Goal: Information Seeking & Learning: Learn about a topic

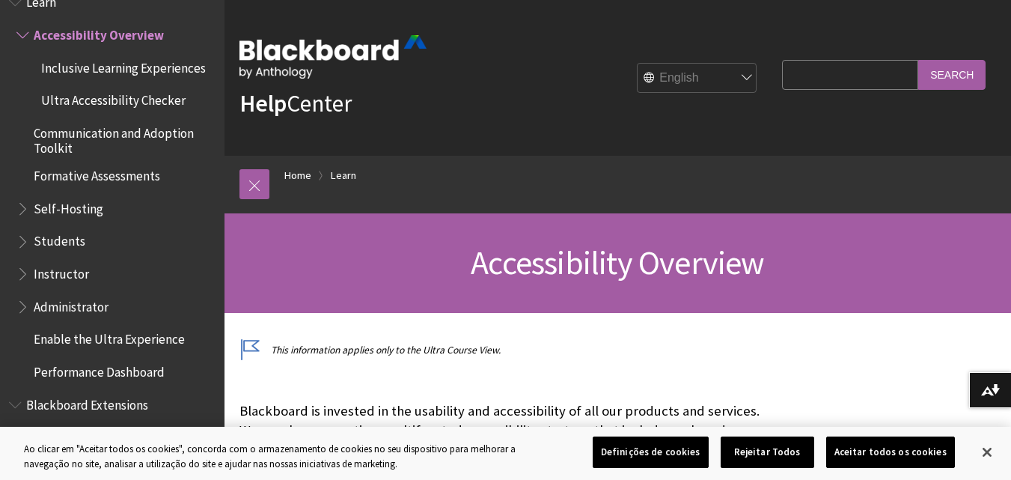
click at [728, 79] on select "English عربية Català Cymraeg Deutsch Español Suomi Français עברית Italiano 日本語 …" at bounding box center [698, 79] width 120 height 30
select select "/pt-br/Learn/Accessibility_Overview"
click at [638, 64] on select "English عربية Català Cymraeg Deutsch Español Suomi Français עברית Italiano 日本語 …" at bounding box center [698, 79] width 120 height 30
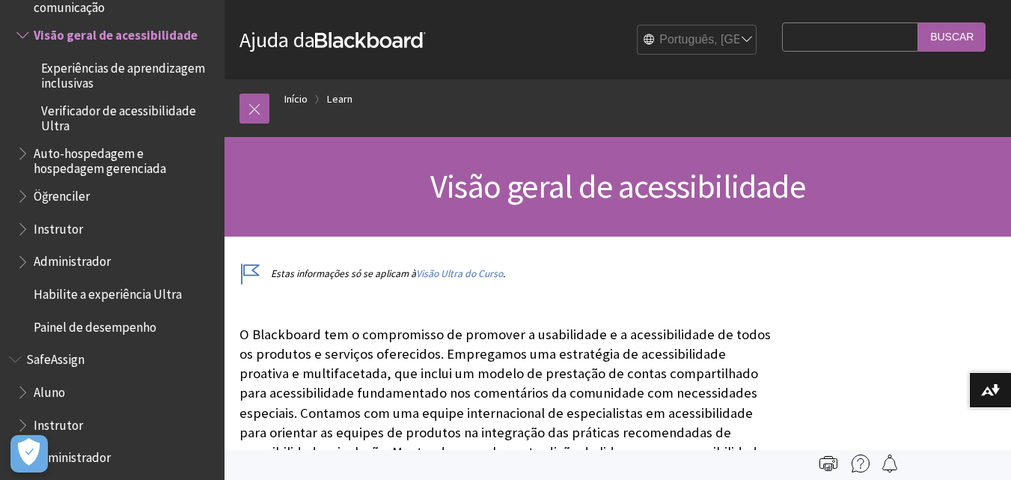
scroll to position [1250, 0]
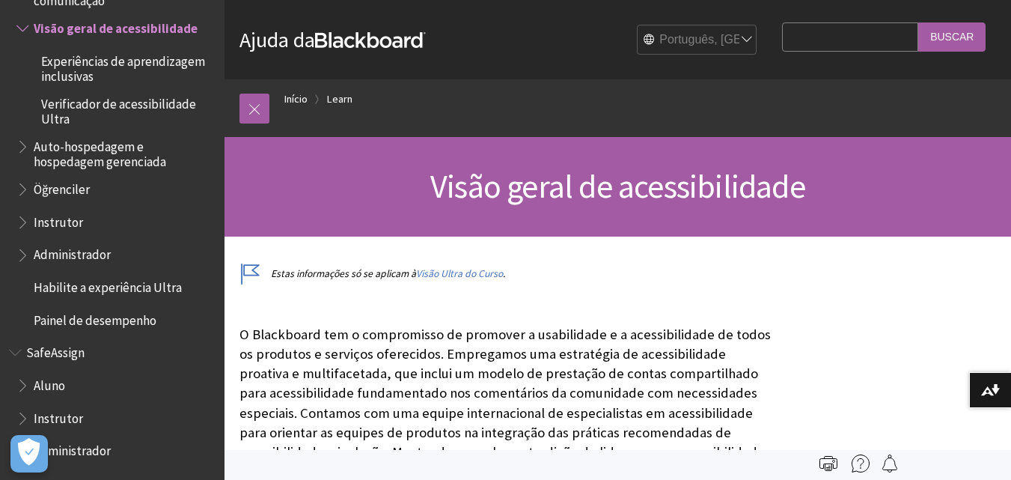
click at [56, 383] on span "Aluno" at bounding box center [49, 383] width 31 height 20
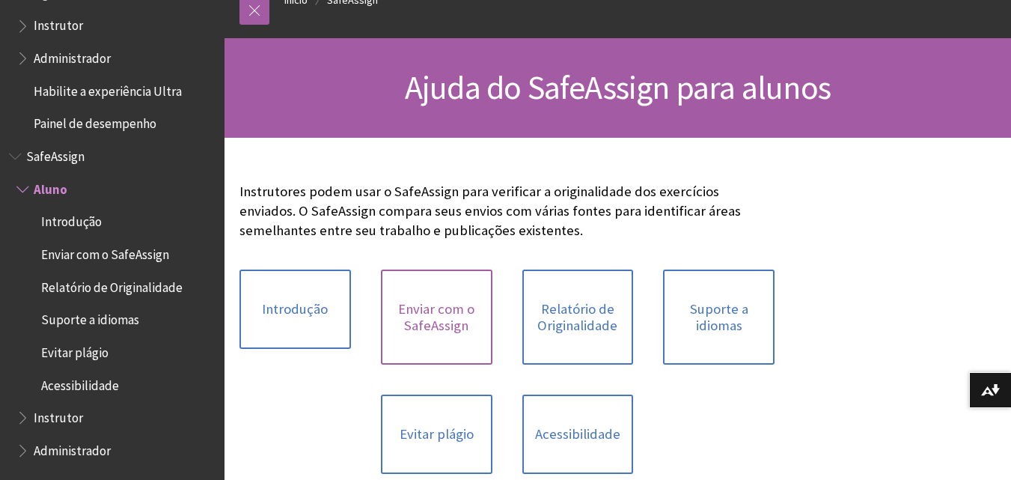
scroll to position [225, 0]
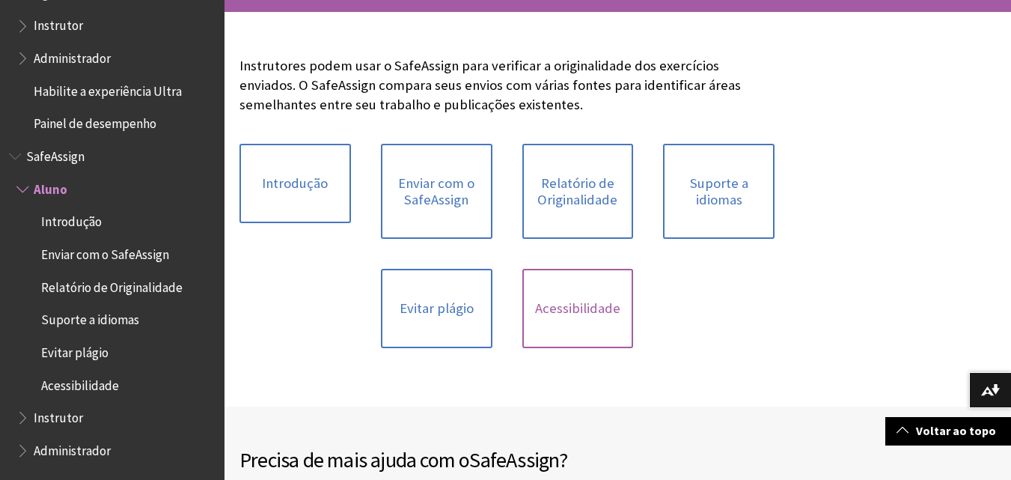
click at [578, 299] on link "Acessibilidade" at bounding box center [578, 308] width 112 height 79
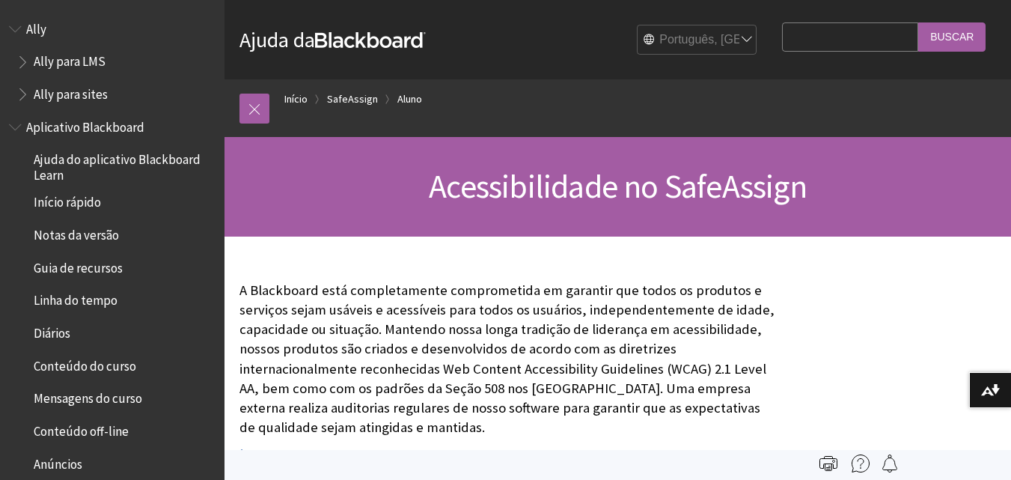
scroll to position [1361, 0]
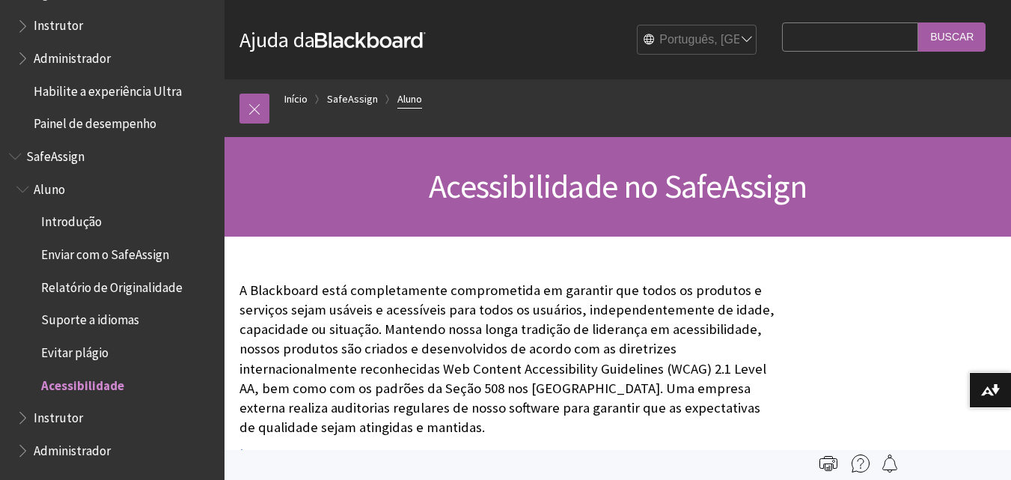
click at [415, 100] on link "Aluno" at bounding box center [409, 99] width 25 height 19
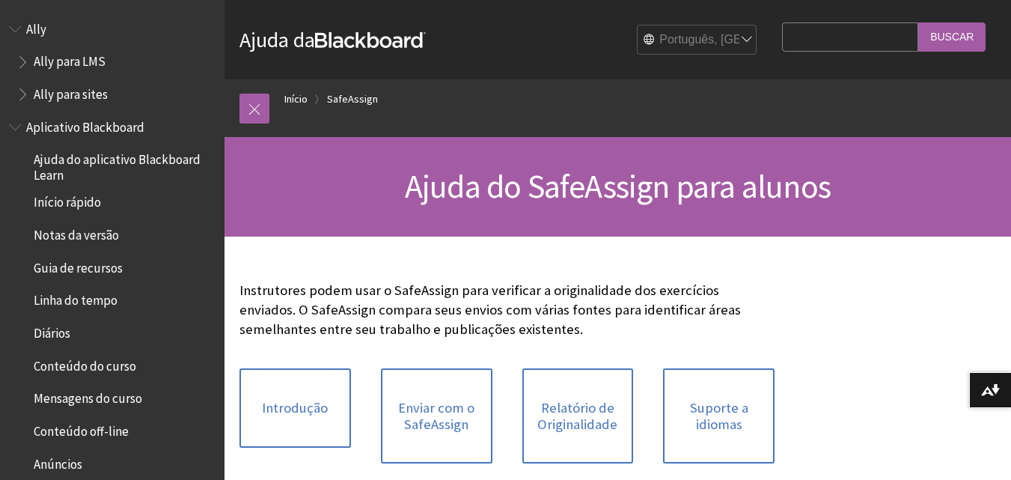
scroll to position [75, 0]
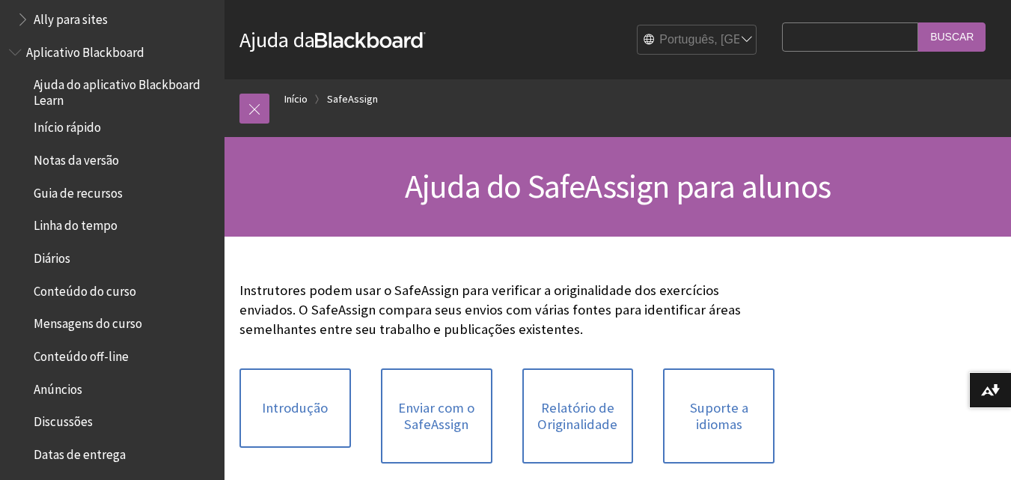
click at [71, 162] on span "Notas da versão" at bounding box center [76, 157] width 85 height 20
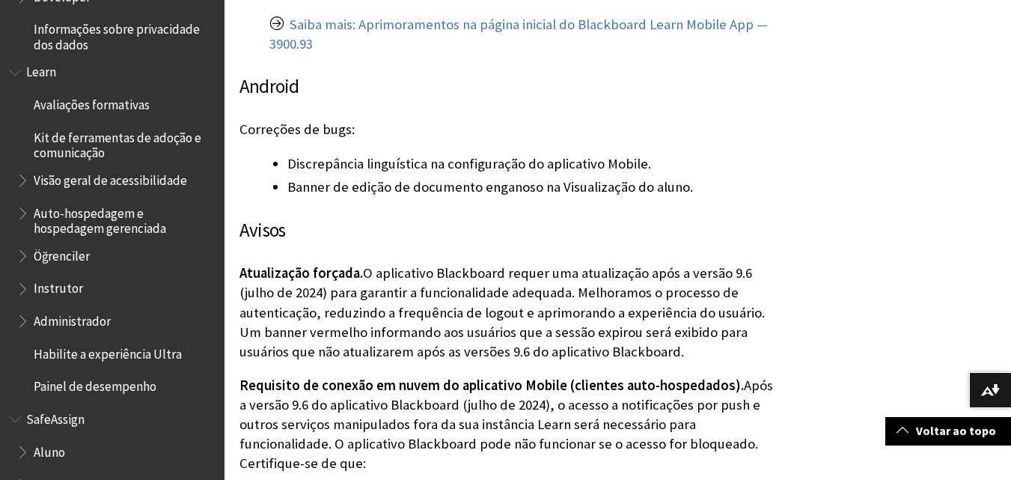
scroll to position [1165, 0]
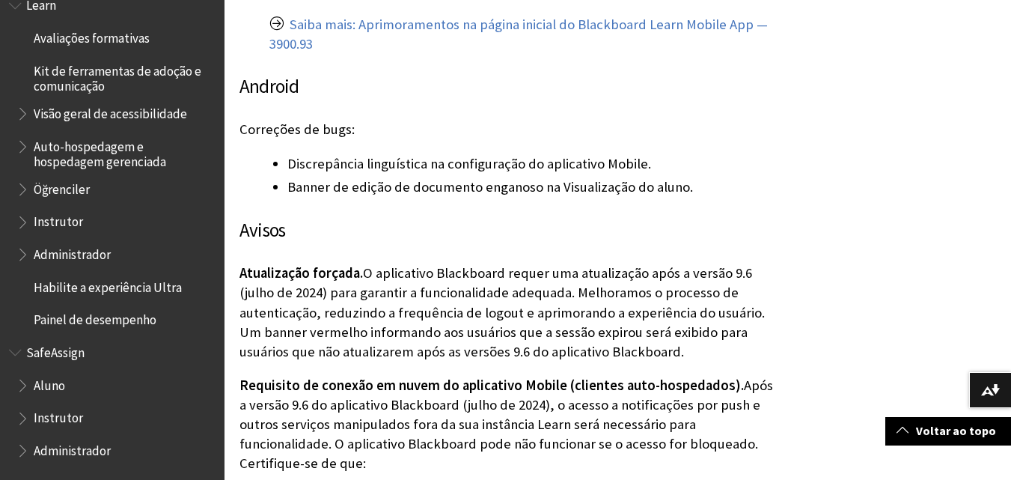
click at [78, 457] on span "Administrador" at bounding box center [72, 448] width 77 height 20
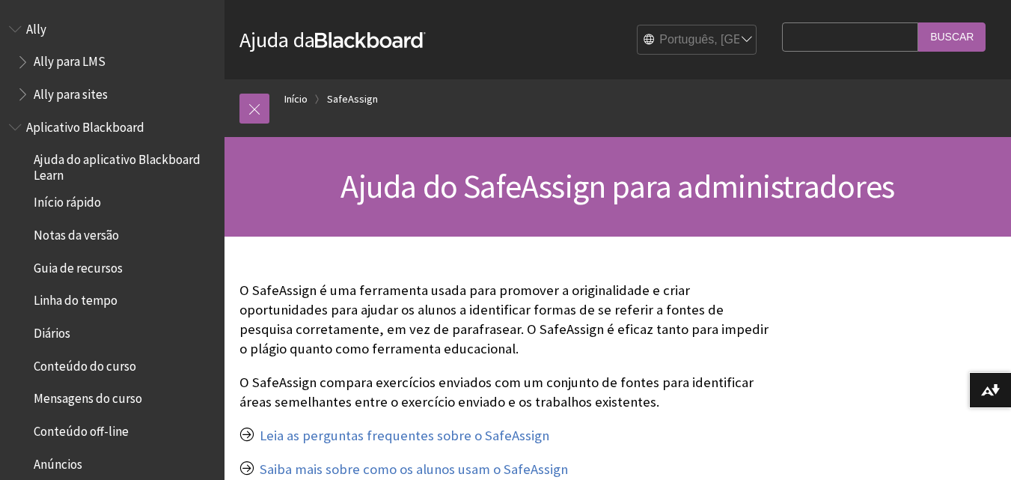
scroll to position [1393, 0]
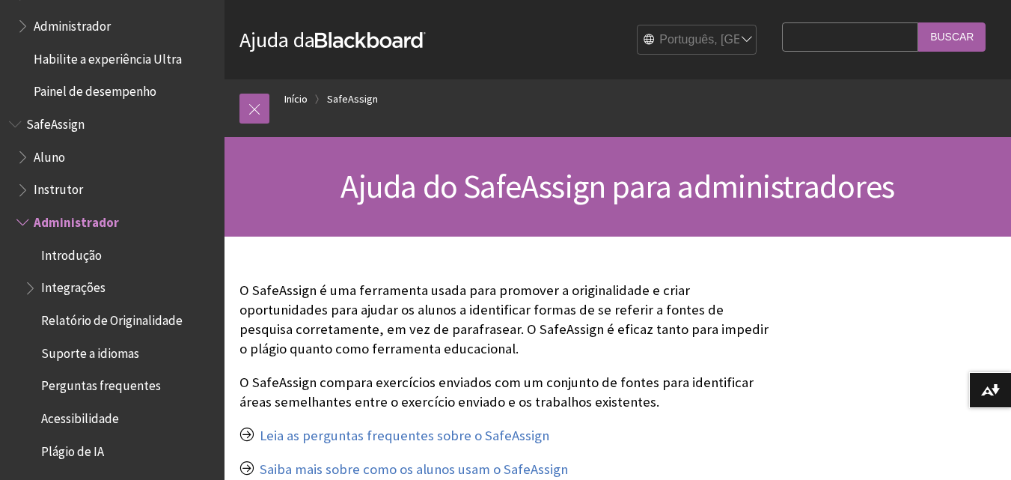
click at [850, 42] on input "Search Query" at bounding box center [850, 36] width 136 height 29
click at [958, 37] on input "Buscar" at bounding box center [951, 36] width 67 height 29
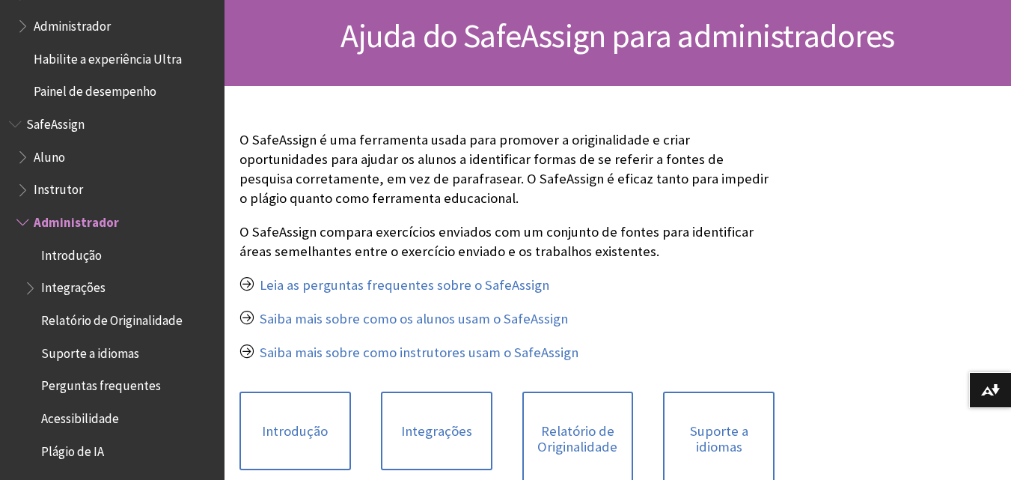
scroll to position [205, 0]
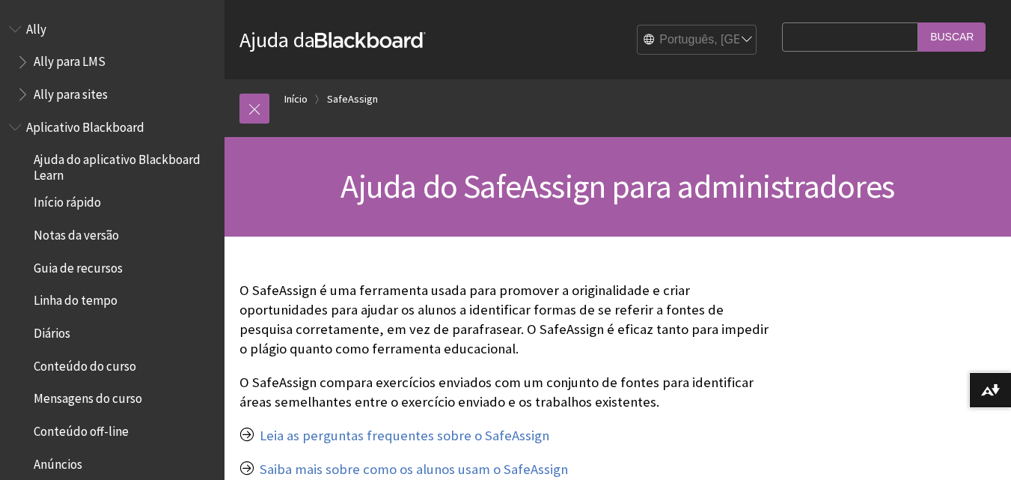
scroll to position [1393, 0]
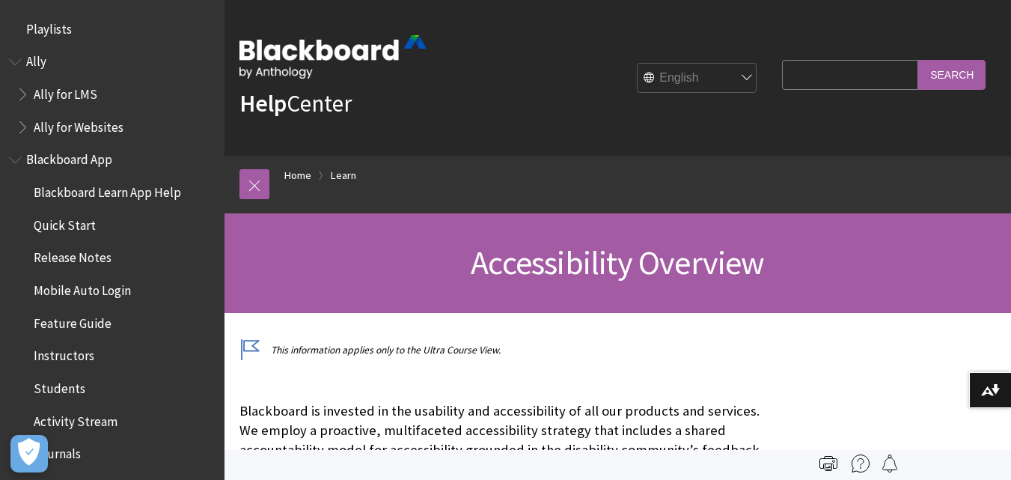
scroll to position [1301, 0]
